Goal: Task Accomplishment & Management: Complete application form

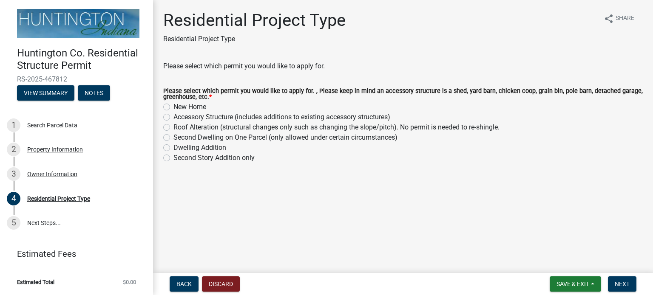
click at [173, 117] on label "Accessory Structure (includes additions to existing accessory structures)" at bounding box center [281, 117] width 217 height 10
click at [173, 117] on input "Accessory Structure (includes additions to existing accessory structures)" at bounding box center [176, 115] width 6 height 6
radio input "true"
click at [619, 285] on span "Next" at bounding box center [621, 284] width 15 height 7
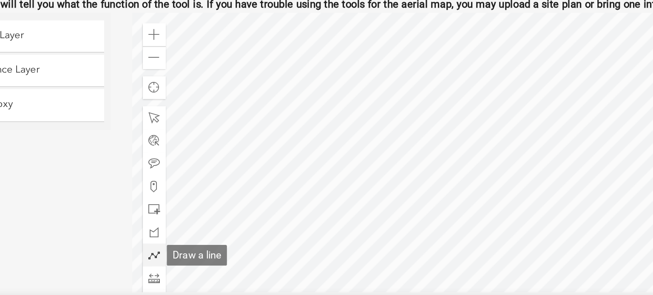
click at [297, 249] on span at bounding box center [299, 247] width 7 height 7
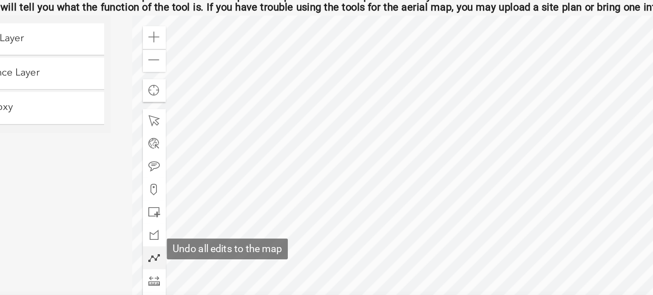
scroll to position [46, 0]
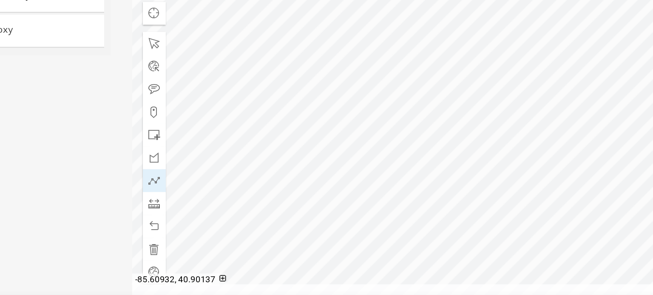
click at [472, 201] on div at bounding box center [464, 164] width 356 height 212
click at [472, 212] on div at bounding box center [464, 164] width 356 height 212
click at [473, 212] on div at bounding box center [464, 164] width 356 height 212
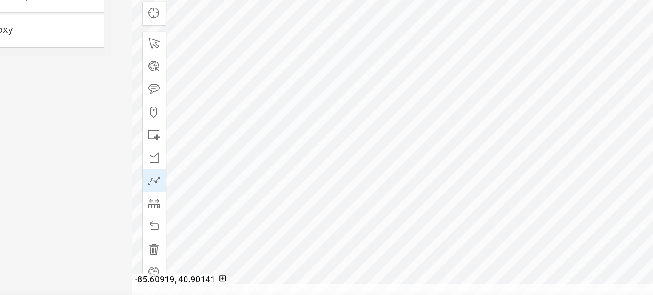
click at [480, 201] on div at bounding box center [464, 164] width 356 height 212
click at [299, 204] on span at bounding box center [299, 201] width 7 height 7
click at [485, 201] on div at bounding box center [464, 164] width 356 height 212
click at [490, 201] on div at bounding box center [464, 164] width 356 height 212
click at [489, 201] on div at bounding box center [464, 164] width 356 height 212
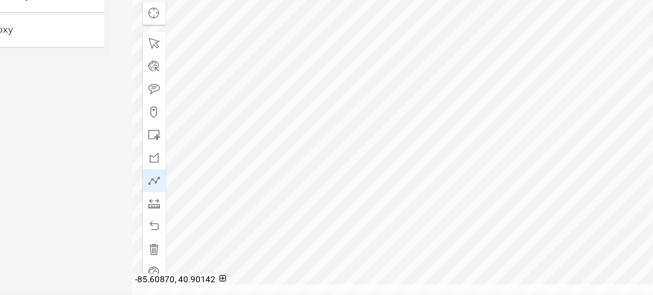
click at [495, 200] on div at bounding box center [464, 164] width 356 height 212
click at [495, 212] on div at bounding box center [464, 164] width 356 height 212
click at [489, 212] on div at bounding box center [464, 164] width 356 height 212
click at [299, 214] on span at bounding box center [299, 215] width 7 height 7
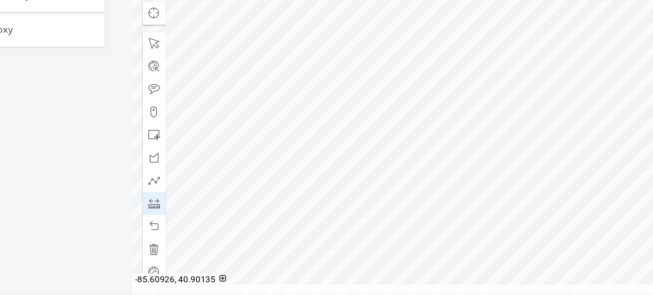
click at [489, 201] on div at bounding box center [464, 164] width 356 height 212
click at [489, 196] on div at bounding box center [464, 164] width 356 height 212
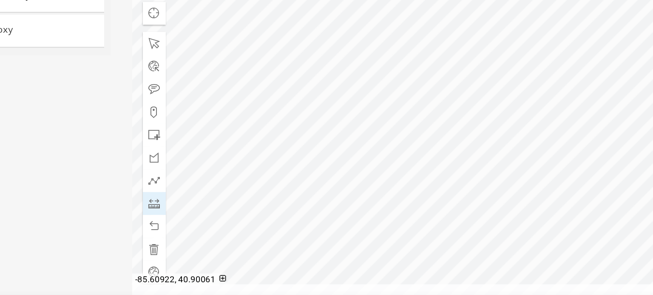
click at [489, 212] on div at bounding box center [464, 164] width 356 height 212
click at [469, 212] on div at bounding box center [464, 164] width 356 height 212
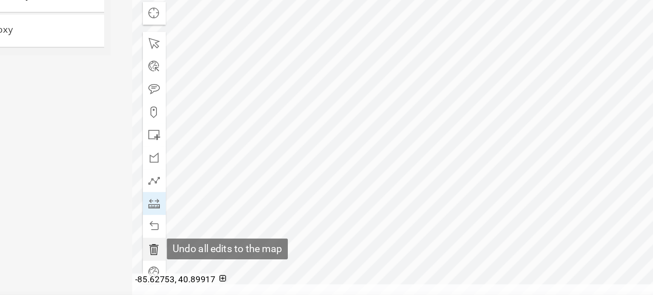
click at [296, 242] on span at bounding box center [299, 242] width 7 height 7
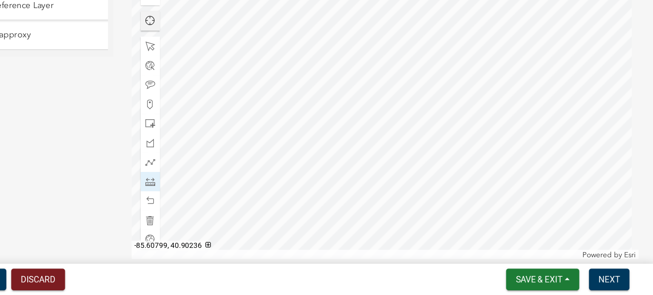
scroll to position [0, 0]
click at [509, 195] on div at bounding box center [464, 164] width 356 height 212
click at [336, 194] on div at bounding box center [464, 164] width 356 height 212
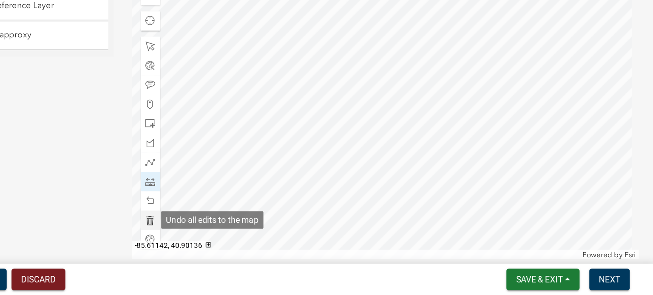
click at [297, 238] on div at bounding box center [300, 243] width 14 height 14
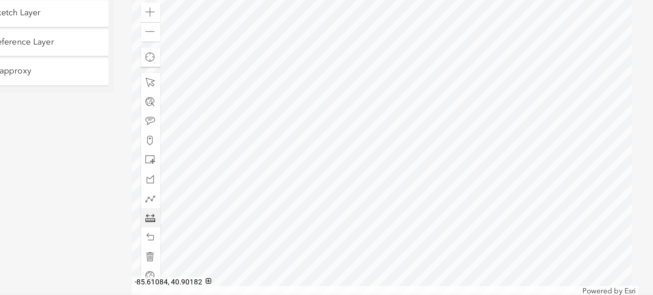
click at [335, 195] on div at bounding box center [464, 164] width 356 height 212
click at [334, 183] on div at bounding box center [464, 164] width 356 height 212
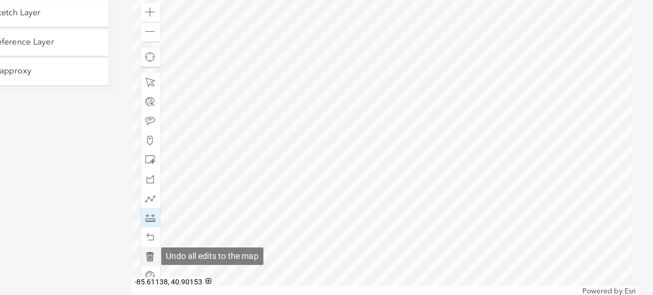
click at [297, 243] on span at bounding box center [299, 242] width 7 height 7
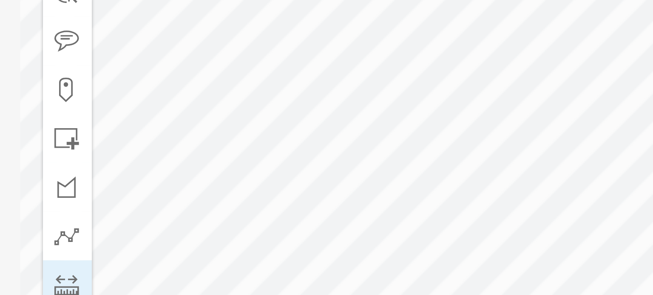
click at [336, 193] on div at bounding box center [464, 164] width 356 height 212
click at [358, 192] on div at bounding box center [464, 164] width 356 height 212
click at [341, 158] on div at bounding box center [464, 164] width 356 height 212
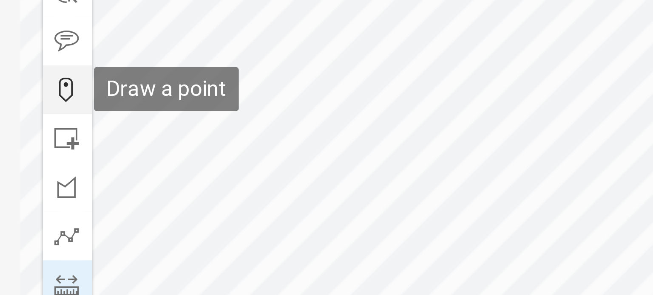
drag, startPoint x: 302, startPoint y: 187, endPoint x: 302, endPoint y: 166, distance: 21.2
click at [302, 166] on div at bounding box center [300, 188] width 14 height 150
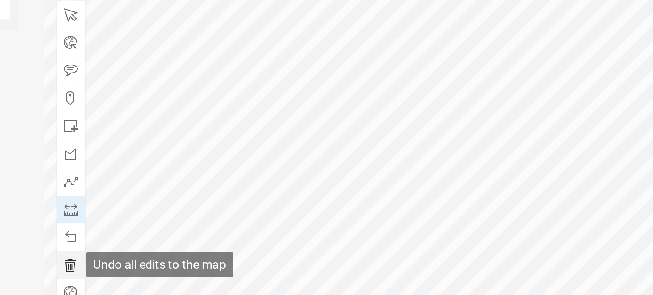
click at [298, 240] on span at bounding box center [299, 242] width 7 height 7
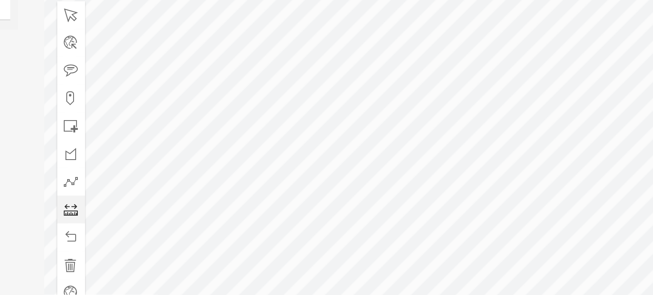
click at [338, 141] on div at bounding box center [464, 164] width 356 height 212
click at [361, 140] on div at bounding box center [464, 164] width 356 height 212
click at [360, 154] on div at bounding box center [464, 164] width 356 height 212
click at [337, 154] on div at bounding box center [464, 164] width 356 height 212
click at [338, 141] on div at bounding box center [464, 164] width 356 height 212
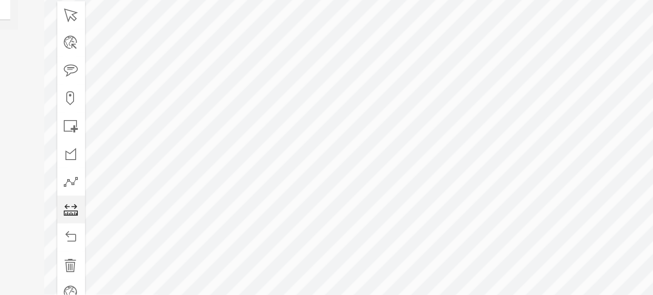
click at [339, 141] on div at bounding box center [464, 164] width 356 height 212
click at [391, 156] on div at bounding box center [464, 164] width 356 height 212
click at [391, 151] on div at bounding box center [464, 164] width 356 height 212
click at [402, 151] on div at bounding box center [464, 164] width 356 height 212
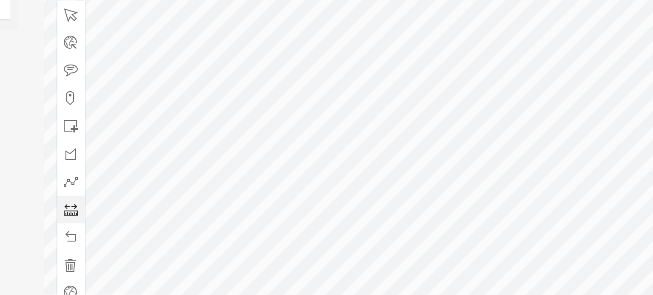
click at [402, 158] on div at bounding box center [464, 164] width 356 height 212
click at [392, 156] on div at bounding box center [464, 164] width 356 height 212
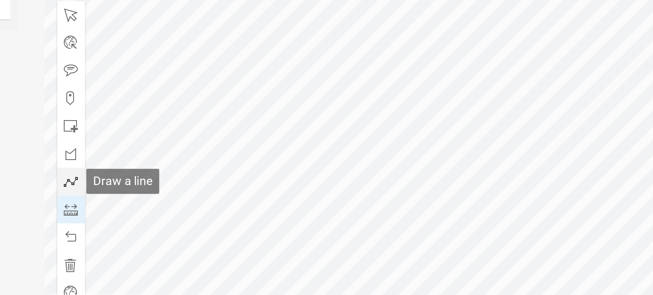
click at [297, 202] on span at bounding box center [299, 201] width 7 height 7
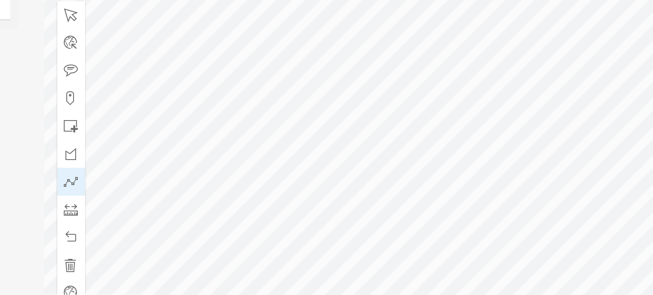
click at [391, 155] on div at bounding box center [464, 164] width 356 height 212
click at [391, 154] on div at bounding box center [464, 164] width 356 height 212
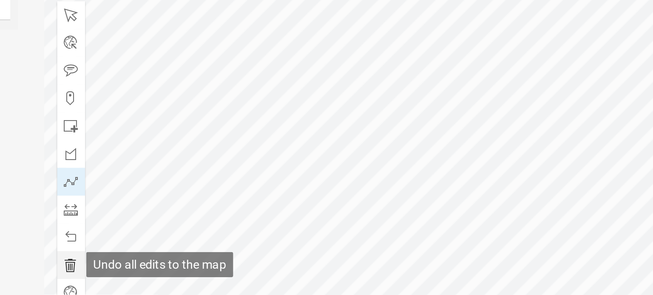
click at [297, 242] on span at bounding box center [299, 242] width 7 height 7
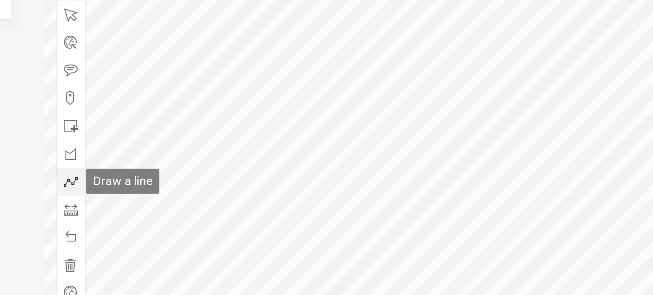
click at [296, 201] on span at bounding box center [299, 201] width 7 height 7
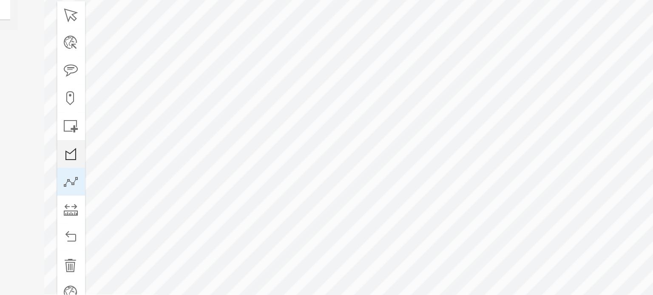
click at [336, 147] on div at bounding box center [464, 164] width 356 height 212
click at [360, 146] on div at bounding box center [464, 164] width 356 height 212
click at [360, 158] on div at bounding box center [464, 164] width 356 height 212
click at [336, 158] on div at bounding box center [464, 164] width 356 height 212
click at [336, 147] on div at bounding box center [464, 164] width 356 height 212
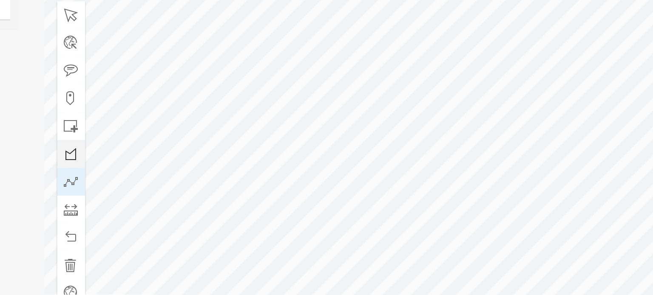
click at [336, 147] on div at bounding box center [464, 164] width 356 height 212
click at [391, 159] on div at bounding box center [464, 164] width 356 height 212
click at [390, 152] on div at bounding box center [464, 164] width 356 height 212
click at [405, 152] on div at bounding box center [464, 164] width 356 height 212
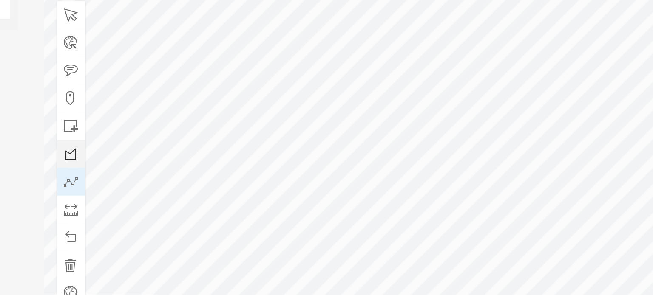
click at [404, 160] on div at bounding box center [464, 164] width 356 height 212
click at [390, 159] on div at bounding box center [464, 164] width 356 height 212
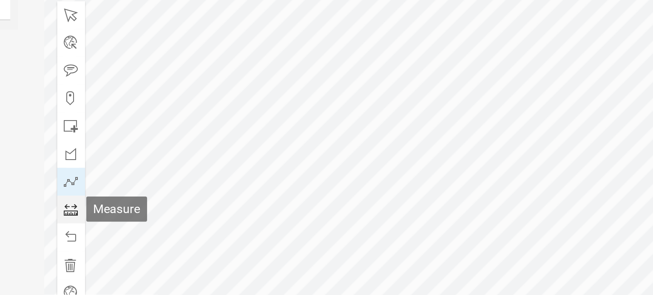
click at [299, 212] on span at bounding box center [299, 215] width 7 height 7
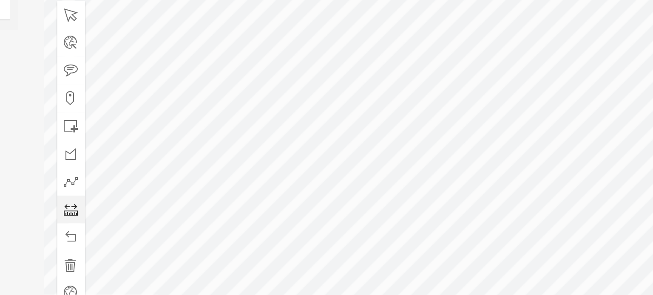
click at [336, 153] on div at bounding box center [464, 164] width 356 height 212
click at [360, 153] on div at bounding box center [464, 164] width 356 height 212
click at [365, 146] on div at bounding box center [464, 164] width 356 height 212
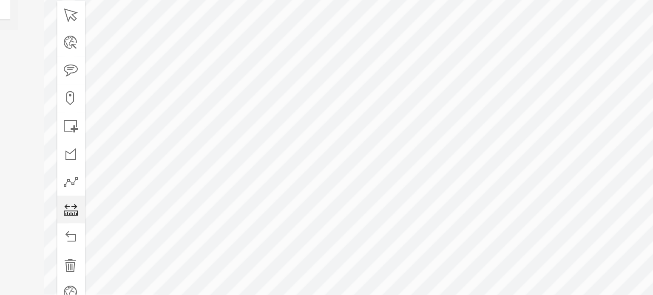
click at [365, 146] on div at bounding box center [464, 164] width 356 height 212
click at [331, 146] on div at bounding box center [464, 164] width 356 height 212
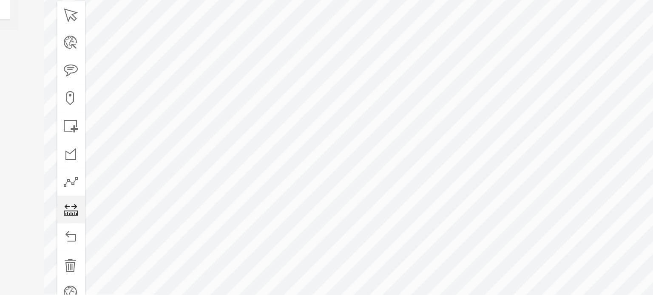
click at [332, 159] on div at bounding box center [464, 164] width 356 height 212
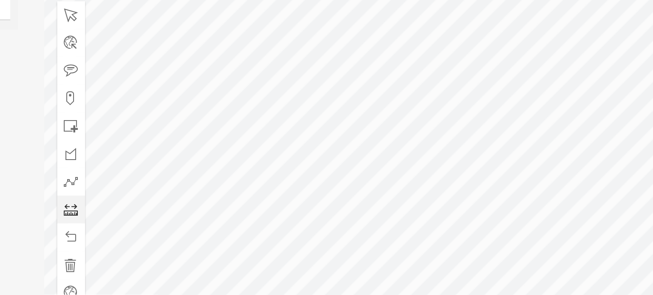
click at [332, 159] on div at bounding box center [464, 164] width 356 height 212
click at [366, 158] on div at bounding box center [464, 164] width 356 height 212
click at [366, 164] on div at bounding box center [464, 164] width 356 height 212
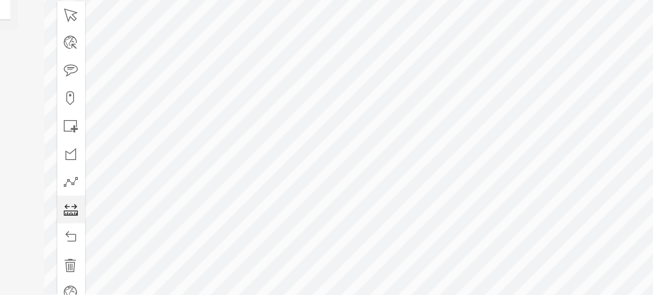
click at [367, 164] on div at bounding box center [464, 164] width 356 height 212
click at [408, 159] on div at bounding box center [464, 164] width 356 height 212
click at [409, 164] on div at bounding box center [464, 164] width 356 height 212
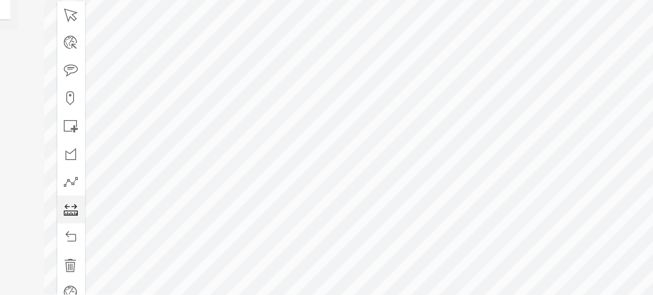
click at [405, 145] on div at bounding box center [464, 164] width 356 height 212
click at [455, 145] on div at bounding box center [464, 164] width 356 height 212
click at [336, 161] on div at bounding box center [464, 164] width 356 height 212
click at [310, 162] on div at bounding box center [464, 164] width 356 height 212
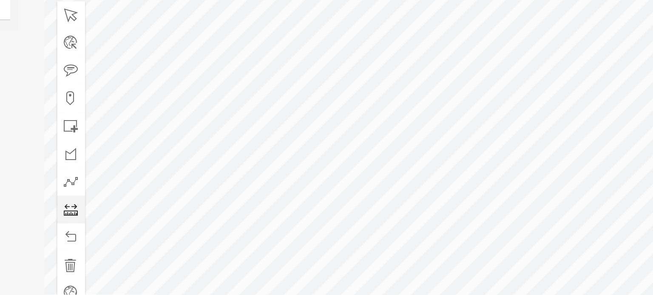
click at [310, 162] on div at bounding box center [464, 164] width 356 height 212
click at [522, 161] on div at bounding box center [464, 164] width 356 height 212
click at [349, 146] on div at bounding box center [464, 164] width 356 height 212
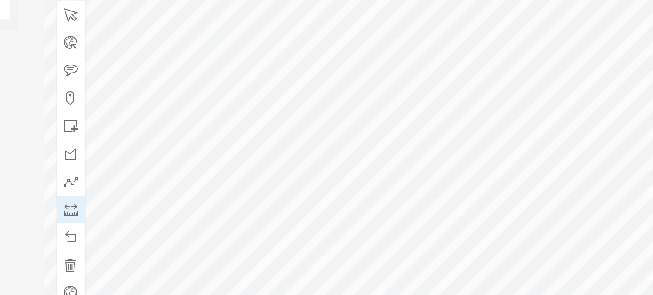
click at [351, 251] on div at bounding box center [464, 164] width 356 height 212
click at [352, 169] on div at bounding box center [464, 164] width 356 height 212
click at [352, 141] on div at bounding box center [464, 164] width 356 height 212
click at [352, 142] on div at bounding box center [464, 164] width 356 height 212
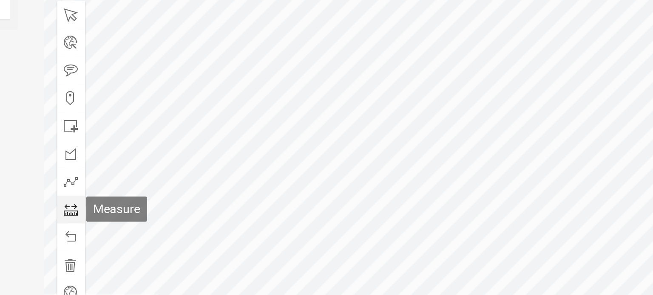
click at [296, 217] on span at bounding box center [299, 215] width 7 height 7
click at [297, 215] on span at bounding box center [299, 215] width 7 height 7
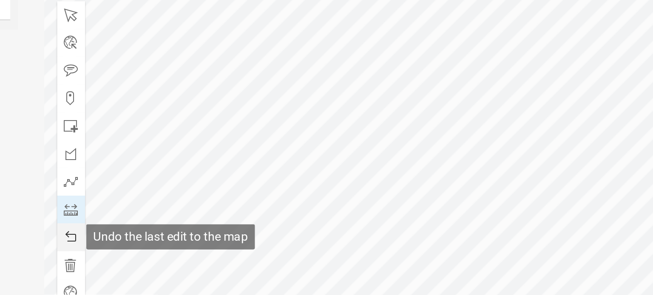
click at [297, 227] on span at bounding box center [299, 229] width 7 height 7
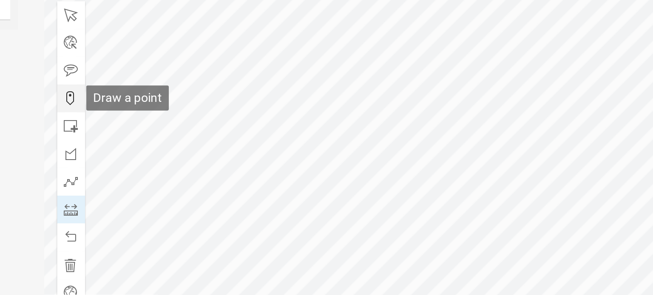
click at [297, 159] on span at bounding box center [299, 161] width 7 height 7
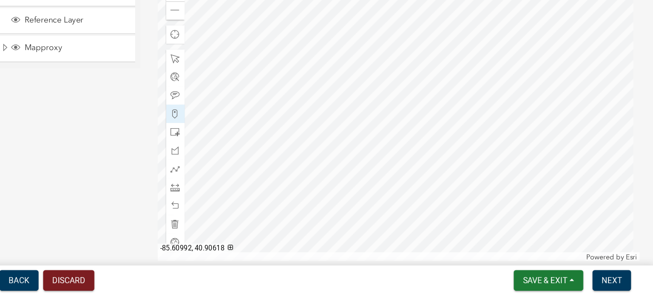
click at [412, 131] on div at bounding box center [464, 164] width 356 height 212
click at [617, 283] on span "Next" at bounding box center [621, 284] width 15 height 7
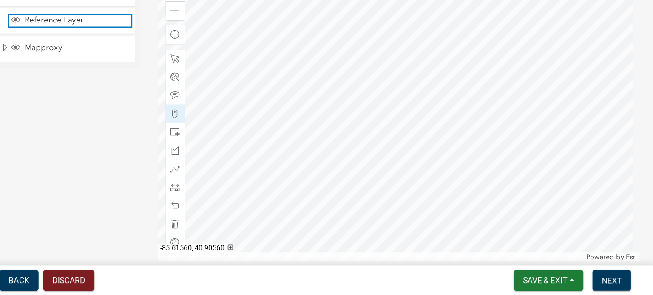
click at [232, 90] on span "Reference Layer" at bounding box center [226, 92] width 81 height 8
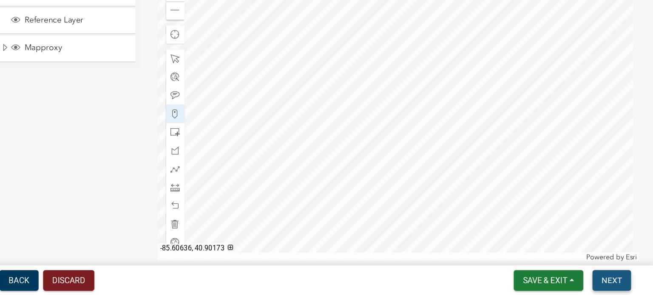
click at [622, 285] on span "Next" at bounding box center [621, 284] width 15 height 7
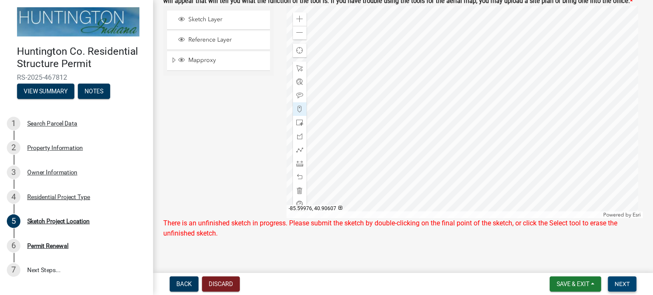
scroll to position [107, 0]
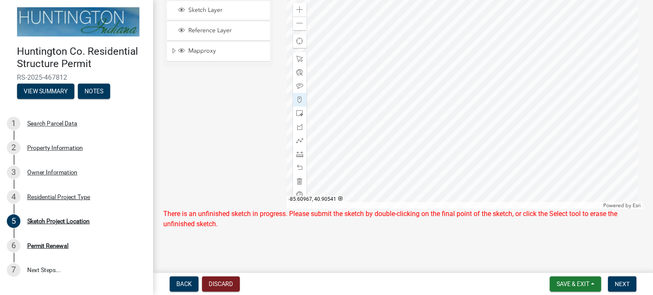
click at [417, 92] on div at bounding box center [464, 103] width 356 height 212
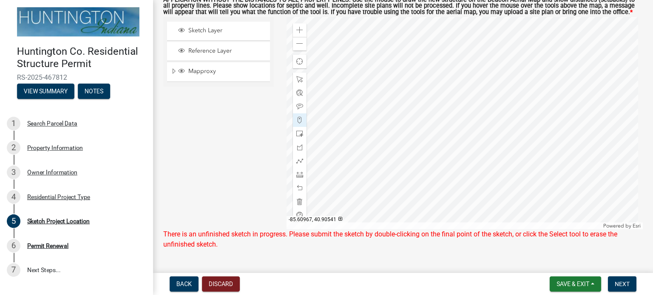
click at [417, 92] on div at bounding box center [464, 123] width 356 height 212
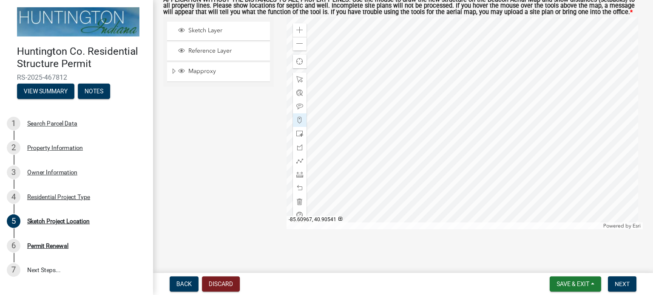
click at [417, 92] on div at bounding box center [464, 123] width 356 height 212
click at [617, 283] on span "Next" at bounding box center [621, 284] width 15 height 7
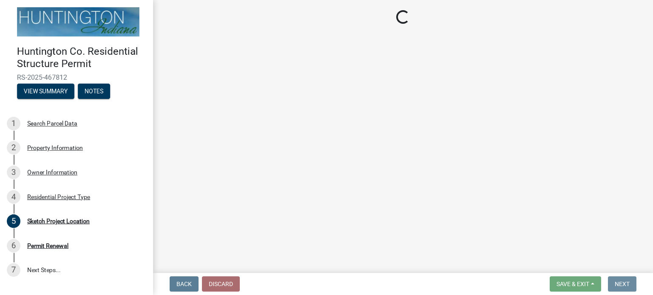
scroll to position [0, 0]
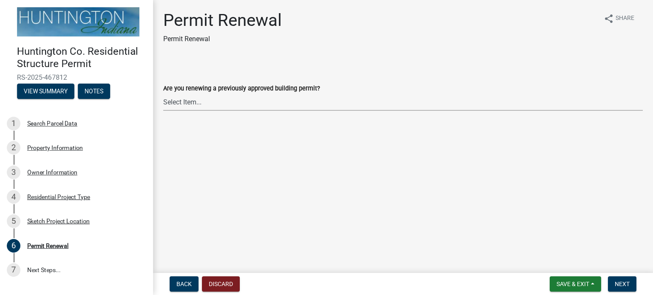
click at [220, 100] on select "Select Item... Yes No" at bounding box center [402, 101] width 479 height 17
click at [163, 93] on select "Select Item... Yes No" at bounding box center [402, 101] width 479 height 17
select select "7022fa2c-6c9f-4a5e-8d19-47b221a2a07d"
click at [622, 284] on span "Next" at bounding box center [621, 284] width 15 height 7
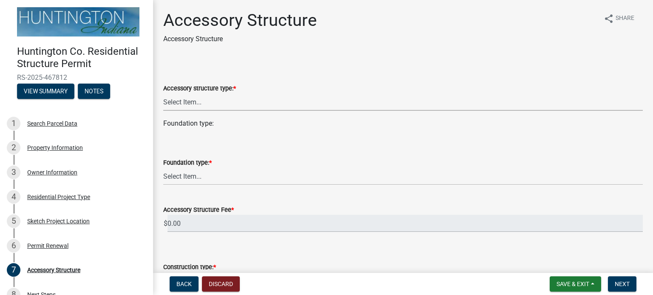
click at [185, 105] on select "Select Item... Detached Garage Pole Barn/[GEOGRAPHIC_DATA]/Yard Barn Carport Ga…" at bounding box center [402, 101] width 479 height 17
click at [572, 107] on select "Select Item... Detached Garage Pole Barn/[GEOGRAPHIC_DATA]/Yard Barn Carport Ga…" at bounding box center [402, 101] width 479 height 17
click at [163, 93] on select "Select Item... Detached Garage Pole Barn/[GEOGRAPHIC_DATA]/Yard Barn Carport Ga…" at bounding box center [402, 101] width 479 height 17
select select "e3d2b59d-588c-40e5-bb92-bc0663bbda40"
click at [229, 179] on select "Select Item... Footings (minimum 36" frost depth) Post-holes (42" depth with 6"…" at bounding box center [402, 176] width 479 height 17
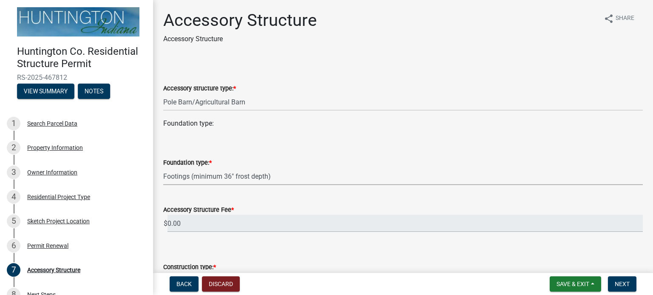
click at [163, 168] on select "Select Item... Footings (minimum 36" frost depth) Post-holes (42" depth with 6"…" at bounding box center [402, 176] width 479 height 17
select select "28fb91a8-ea3f-4f99-8887-245e0e2d04b0"
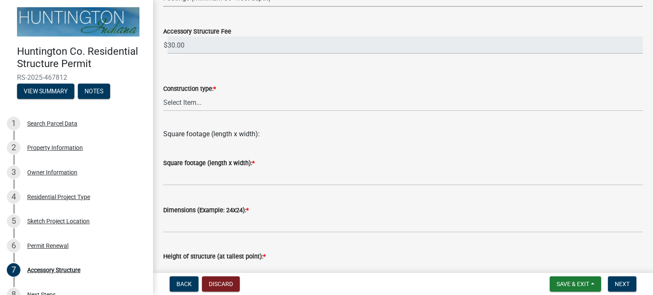
scroll to position [180, 0]
click at [196, 101] on select "Select Item... Wood frame Steel Masonry Pole" at bounding box center [402, 101] width 479 height 17
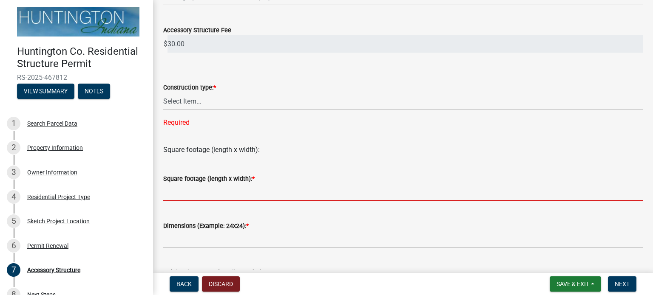
click at [260, 185] on input "text" at bounding box center [402, 192] width 479 height 17
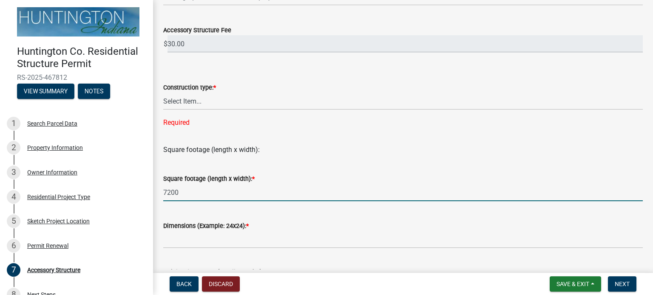
type input "7200"
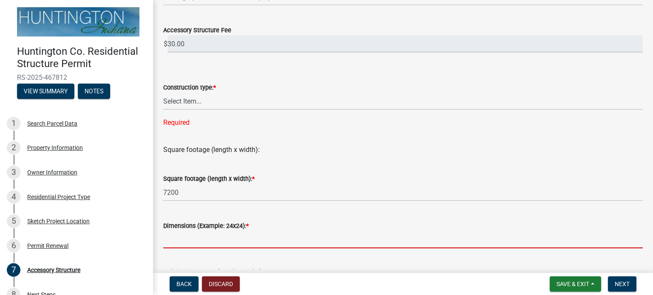
click at [189, 242] on input "Dimensions (Example: 24x24): *" at bounding box center [402, 239] width 479 height 17
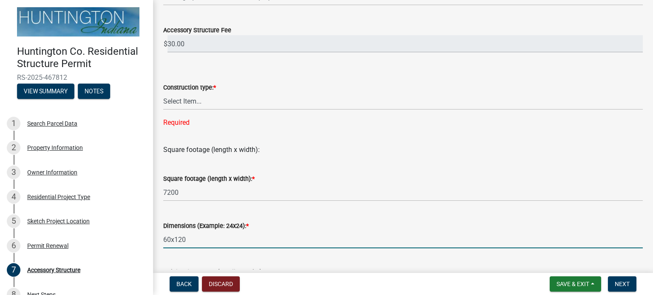
type input "60x120"
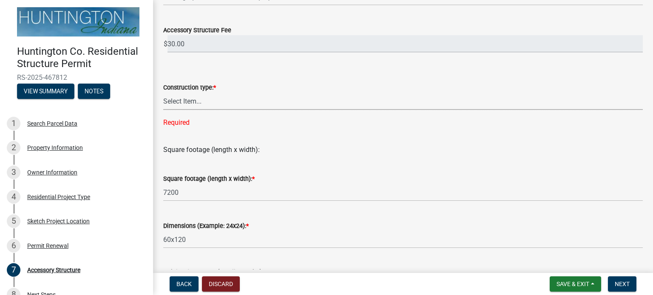
click at [236, 95] on select "Select Item... Wood frame Steel Masonry Pole" at bounding box center [402, 101] width 479 height 17
click at [163, 93] on select "Select Item... Wood frame Steel Masonry Pole" at bounding box center [402, 101] width 479 height 17
select select "b13dc926-991e-4e5f-bffc-d00822840ec1"
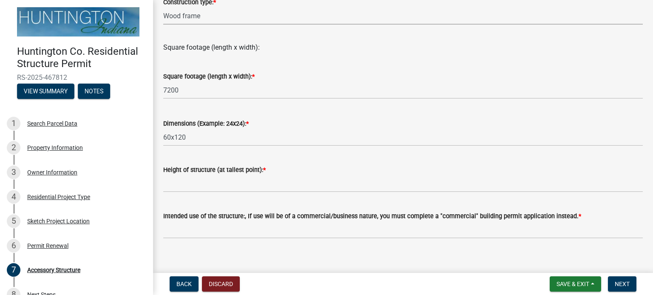
scroll to position [266, 0]
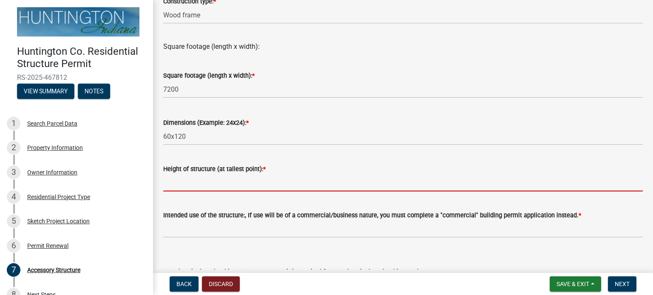
click at [277, 183] on input "Height of structure (at tallest point): *" at bounding box center [402, 182] width 479 height 17
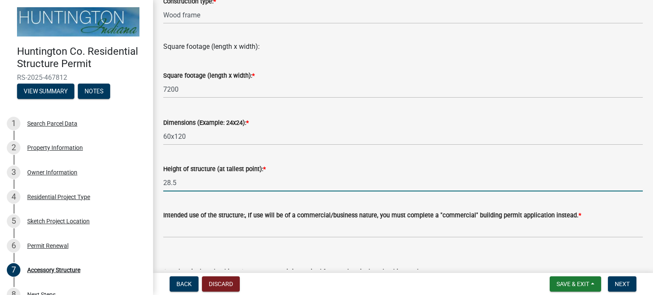
click at [374, 188] on input "28.5" at bounding box center [402, 182] width 479 height 17
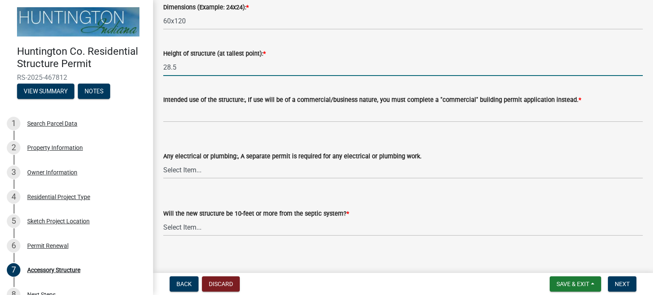
scroll to position [389, 0]
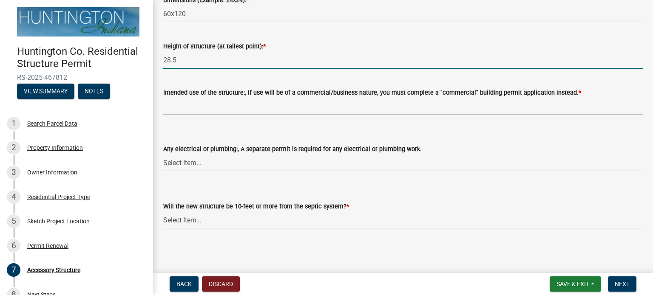
type input "28.5"
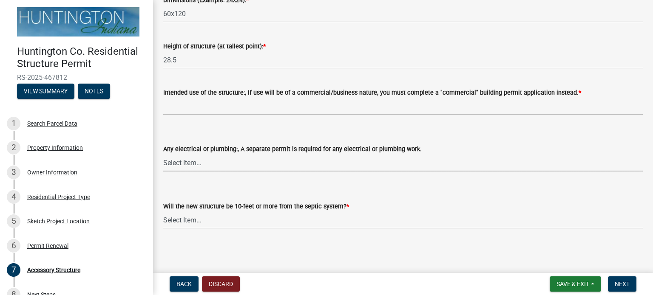
click at [229, 163] on select "Select Item... electrical plumbing both neither" at bounding box center [402, 162] width 479 height 17
click at [163, 154] on select "Select Item... electrical plumbing both neither" at bounding box center [402, 162] width 479 height 17
click at [217, 164] on select "Select Item... electrical plumbing both neither" at bounding box center [402, 162] width 479 height 17
click at [163, 154] on select "Select Item... electrical plumbing both neither" at bounding box center [402, 162] width 479 height 17
click at [209, 161] on select "Select Item... electrical plumbing both neither" at bounding box center [402, 162] width 479 height 17
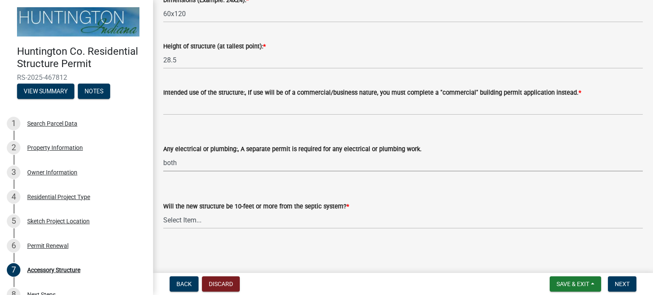
click at [163, 154] on select "Select Item... electrical plumbing both neither" at bounding box center [402, 162] width 479 height 17
select select "80cc3b89-f934-448f-a793-da4ae4cdcc51"
click at [218, 224] on select "Select Item... Yes No (Health Dept. approval needed) NA" at bounding box center [402, 220] width 479 height 17
click at [163, 212] on select "Select Item... Yes No (Health Dept. approval needed) NA" at bounding box center [402, 220] width 479 height 17
select select "e290cb59-fde3-4413-9642-22cae6324ace"
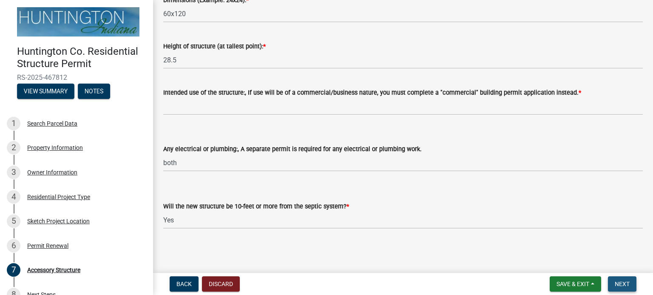
click at [616, 283] on span "Next" at bounding box center [621, 284] width 15 height 7
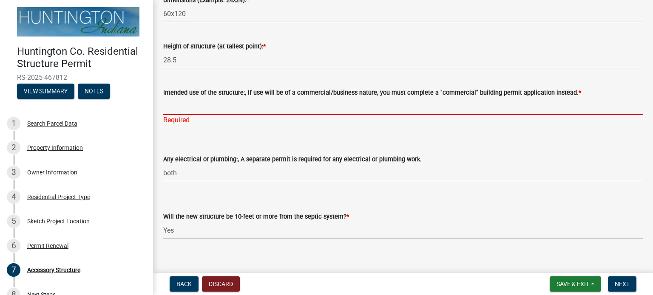
click at [270, 108] on input "Intended use of the structure:, If use will be of a commercial/business nature,…" at bounding box center [402, 106] width 479 height 17
click at [346, 105] on input "Intended use of the structure:, If use will be of a commercial/business nature,…" at bounding box center [402, 106] width 479 height 17
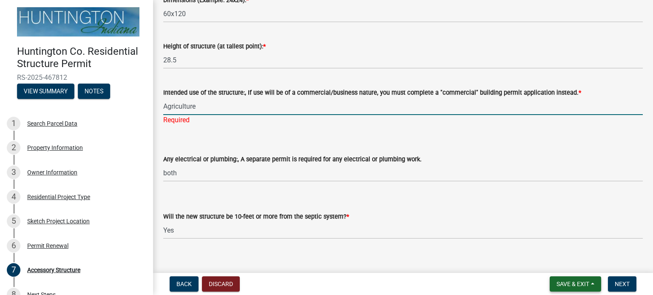
type input "Agriculture"
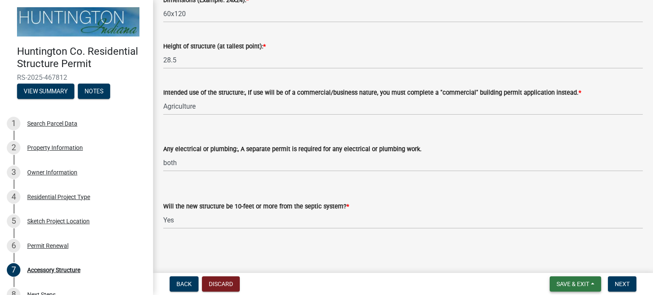
click at [557, 281] on span "Save & Exit" at bounding box center [572, 284] width 33 height 7
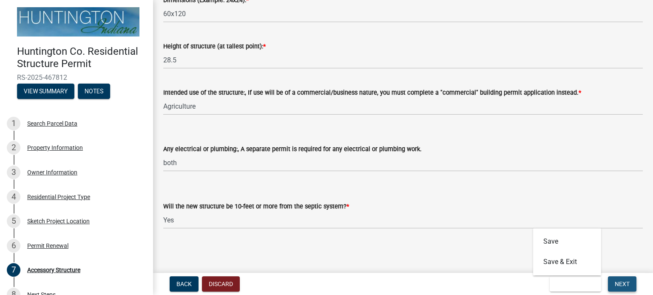
click at [620, 283] on span "Next" at bounding box center [621, 284] width 15 height 7
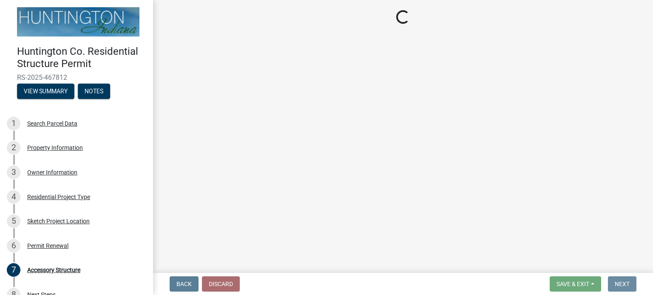
scroll to position [0, 0]
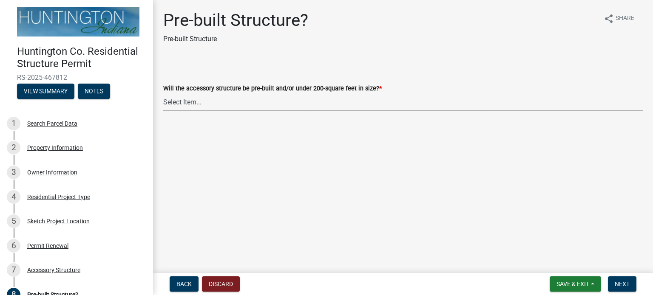
click at [270, 102] on select "Select Item... Yes No" at bounding box center [402, 101] width 479 height 17
click at [163, 93] on select "Select Item... Yes No" at bounding box center [402, 101] width 479 height 17
select select "d029f378-bdde-4f05-beaa-ba284da949e8"
click at [624, 285] on span "Next" at bounding box center [621, 284] width 15 height 7
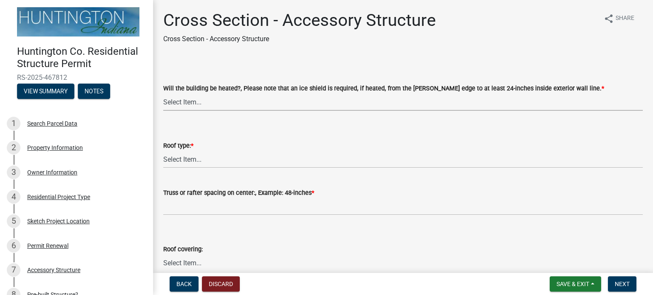
click at [212, 103] on select "Select Item... Yes No" at bounding box center [402, 101] width 479 height 17
click at [163, 93] on select "Select Item... Yes No" at bounding box center [402, 101] width 479 height 17
select select "24d4f506-41fa-4939-ac19-17382de83287"
click at [200, 160] on select "Select Item... Trusses Rafters" at bounding box center [402, 159] width 479 height 17
click at [163, 151] on select "Select Item... Trusses Rafters" at bounding box center [402, 159] width 479 height 17
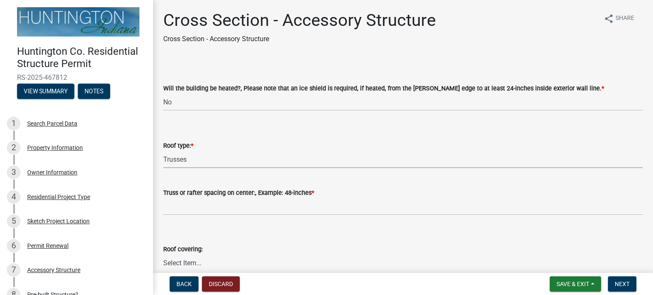
select select "58ed3e0b-1ace-471f-b889-2677fdd8f470"
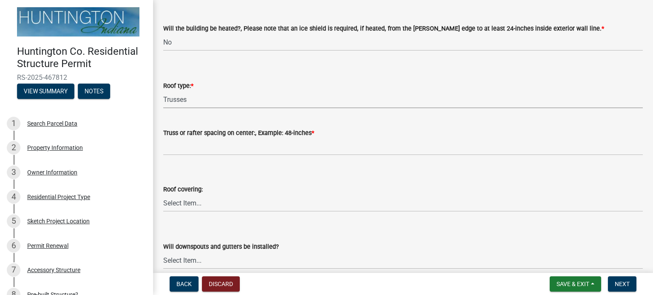
scroll to position [62, 0]
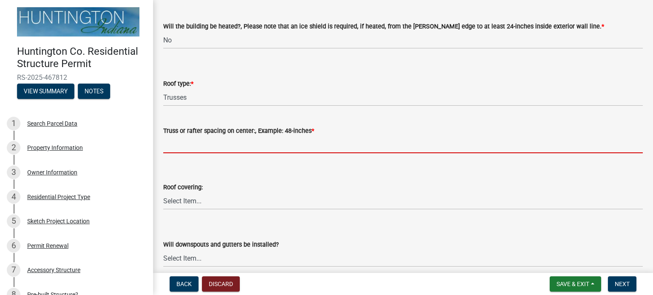
click at [234, 142] on input "Truss or rafter spacing on center:, Example: 48-inches *" at bounding box center [402, 144] width 479 height 17
click at [235, 142] on input "Truss or rafter spacing on center:, Example: 48-inches *" at bounding box center [402, 144] width 479 height 17
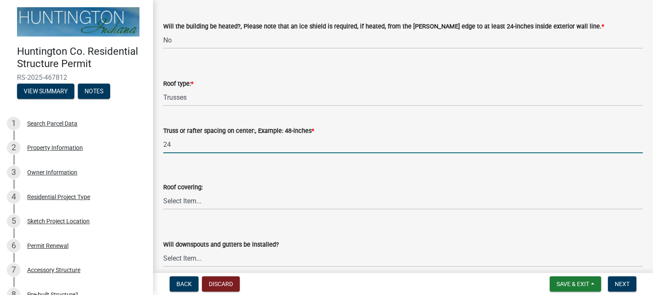
type input "24"
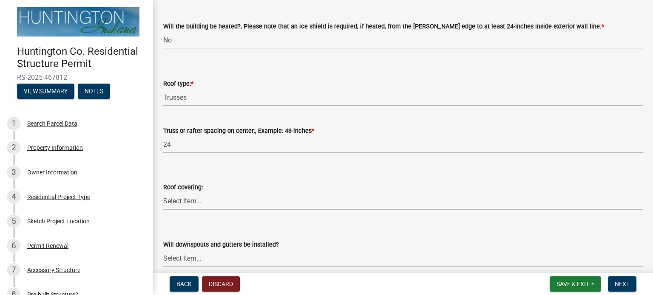
click at [219, 192] on select "Select Item... Shingles Metal Other" at bounding box center [402, 200] width 479 height 17
click at [163, 192] on select "Select Item... Shingles Metal Other" at bounding box center [402, 200] width 479 height 17
select select "22f604be-c36a-40f3-9f57-4bbc5c076a1d"
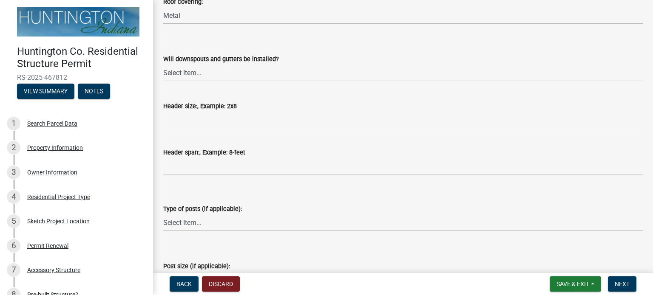
scroll to position [250, 0]
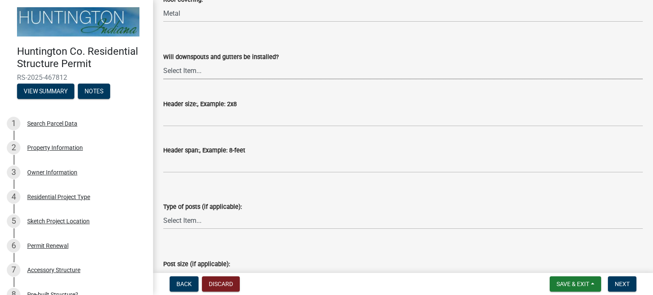
click at [229, 72] on select "Select Item... Yes No" at bounding box center [402, 70] width 479 height 17
click at [163, 62] on select "Select Item... Yes No" at bounding box center [402, 70] width 479 height 17
select select "d2ffbfd7-5c5a-4bd1-90d0-91a80e23a38a"
click at [202, 208] on label "Type of posts (if applicable):" at bounding box center [202, 207] width 79 height 6
click at [202, 212] on select "Select Item... Glulam Nail Laminated Perma-Column Solid Sawn Other" at bounding box center [402, 220] width 479 height 17
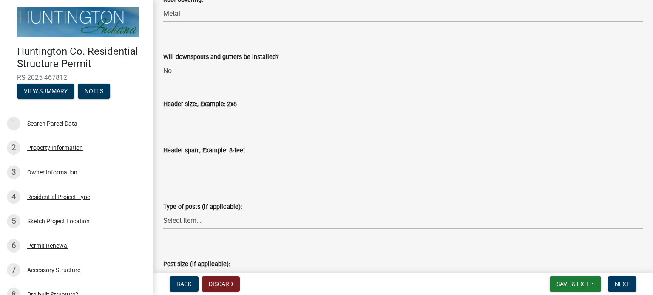
click at [190, 220] on select "Select Item... Glulam Nail Laminated Perma-Column Solid Sawn Other" at bounding box center [402, 220] width 479 height 17
click at [192, 153] on label "Header span:, Example: 8-feet" at bounding box center [204, 151] width 82 height 6
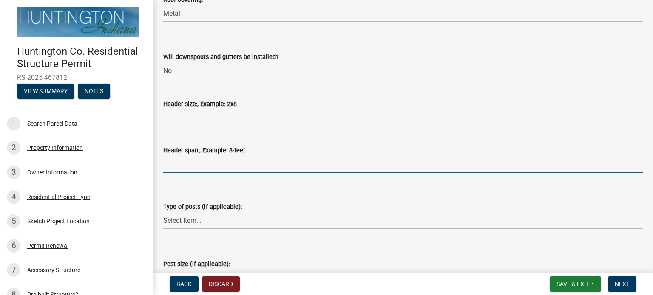
click at [192, 155] on input "Header span:, Example: 8-feet" at bounding box center [402, 163] width 479 height 17
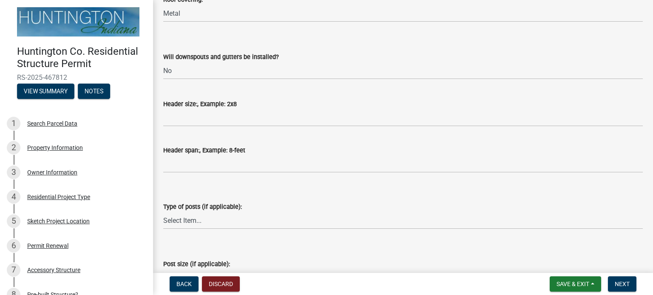
click at [196, 104] on label "Header size:, Example: 2x8" at bounding box center [199, 105] width 73 height 6
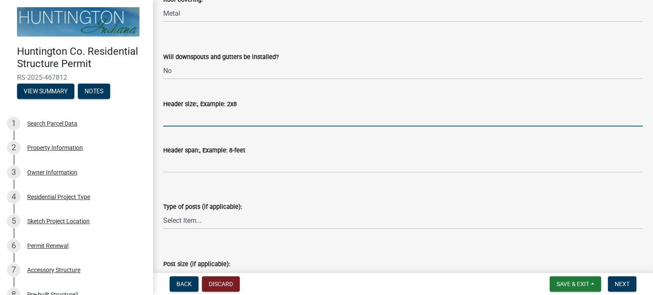
click at [196, 109] on input "Header size:, Example: 2x8" at bounding box center [402, 117] width 479 height 17
click at [195, 116] on input "Header size:, Example: 2x8" at bounding box center [402, 117] width 479 height 17
type input "1"
type input "2x12"
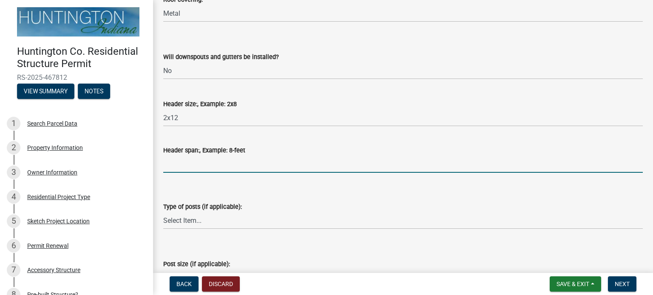
click at [181, 159] on input "Header span:, Example: 8-feet" at bounding box center [402, 163] width 479 height 17
type input "12"
click at [174, 220] on select "Select Item... Glulam Nail Laminated Perma-Column Solid Sawn Other" at bounding box center [402, 220] width 479 height 17
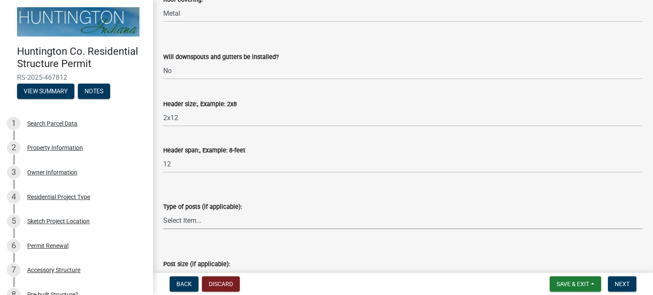
click at [194, 222] on select "Select Item... Glulam Nail Laminated Perma-Column Solid Sawn Other" at bounding box center [402, 220] width 479 height 17
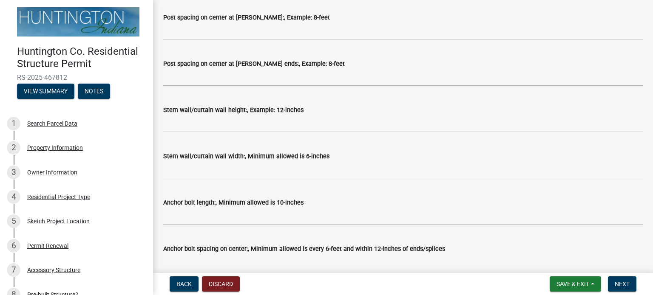
scroll to position [536, 0]
